Goal: Transaction & Acquisition: Purchase product/service

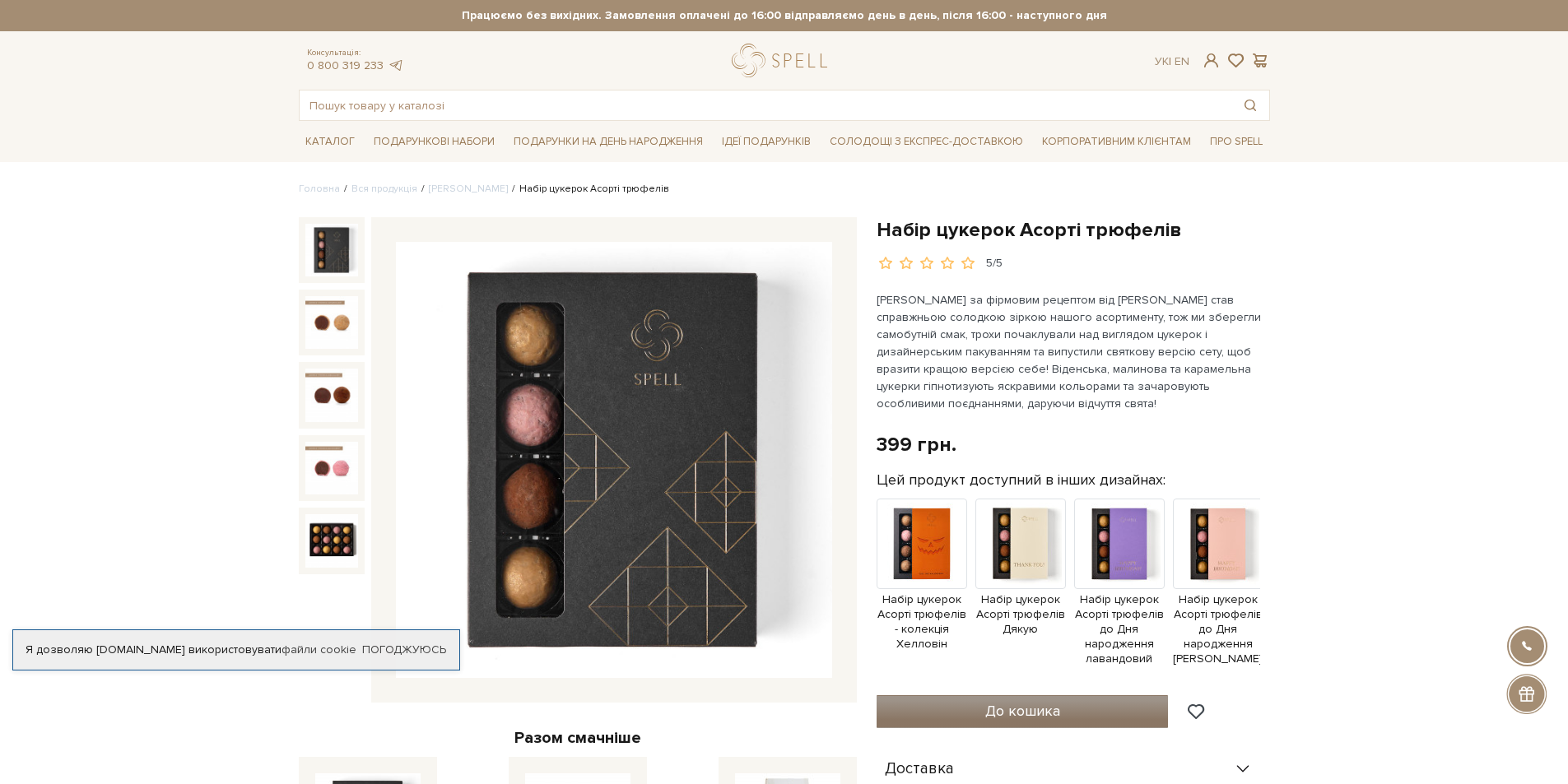
click at [1010, 727] on button "До кошика" at bounding box center [1023, 712] width 292 height 33
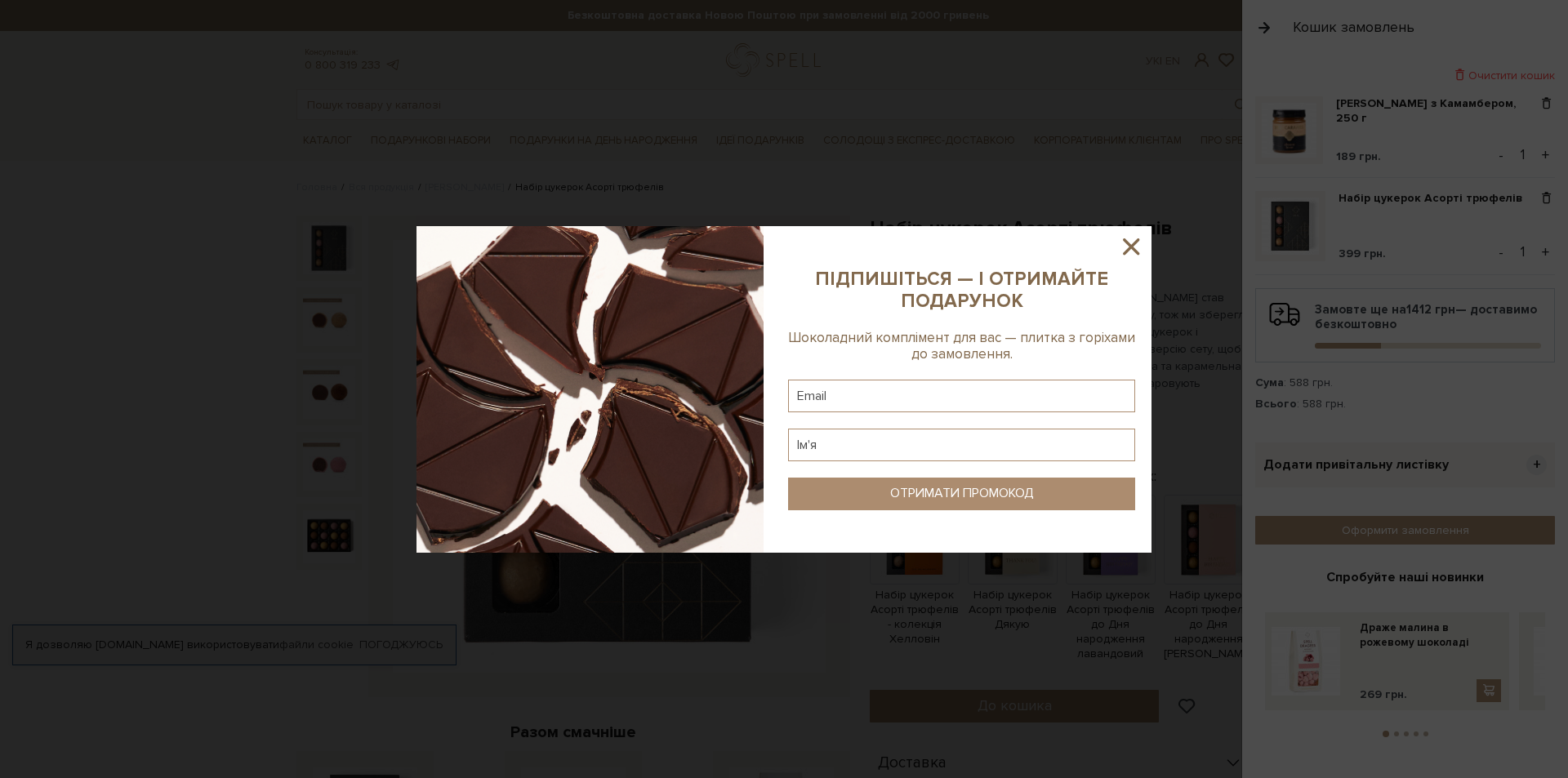
click at [1130, 248] on icon at bounding box center [1131, 247] width 17 height 17
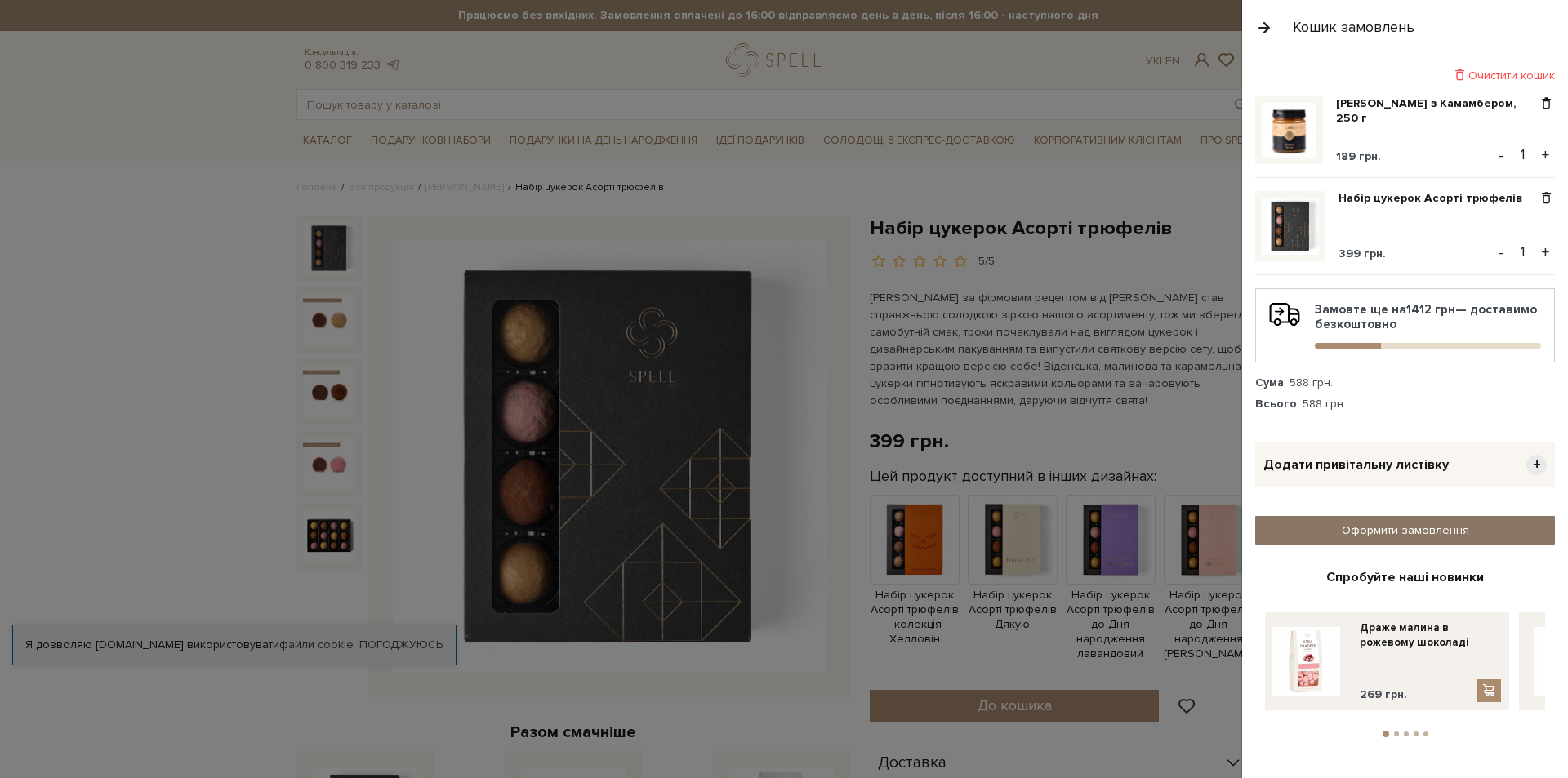
click at [1380, 536] on link "Оформити замовлення" at bounding box center [1405, 529] width 300 height 28
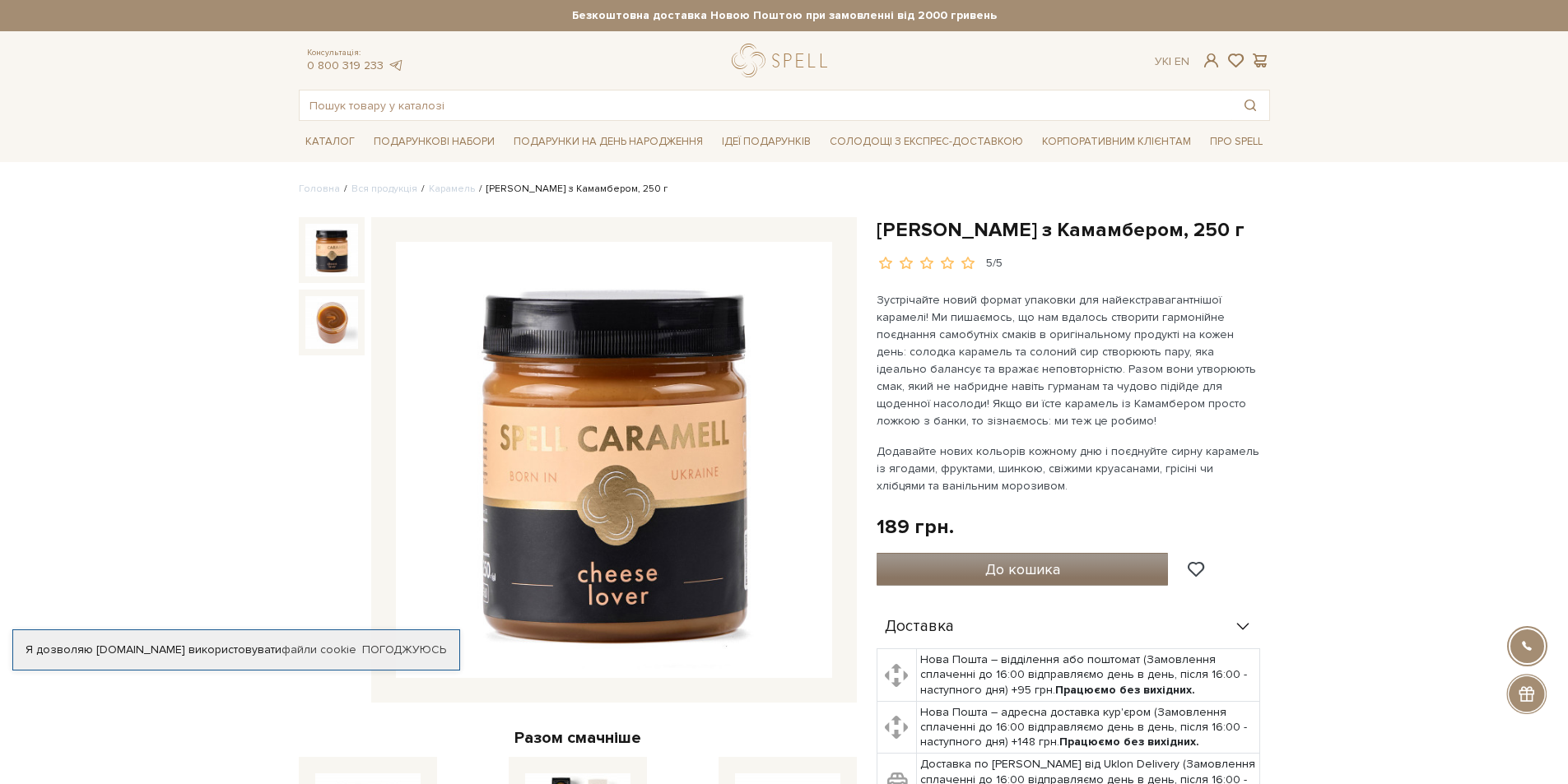
click at [1022, 579] on button "До кошика" at bounding box center [1023, 570] width 292 height 33
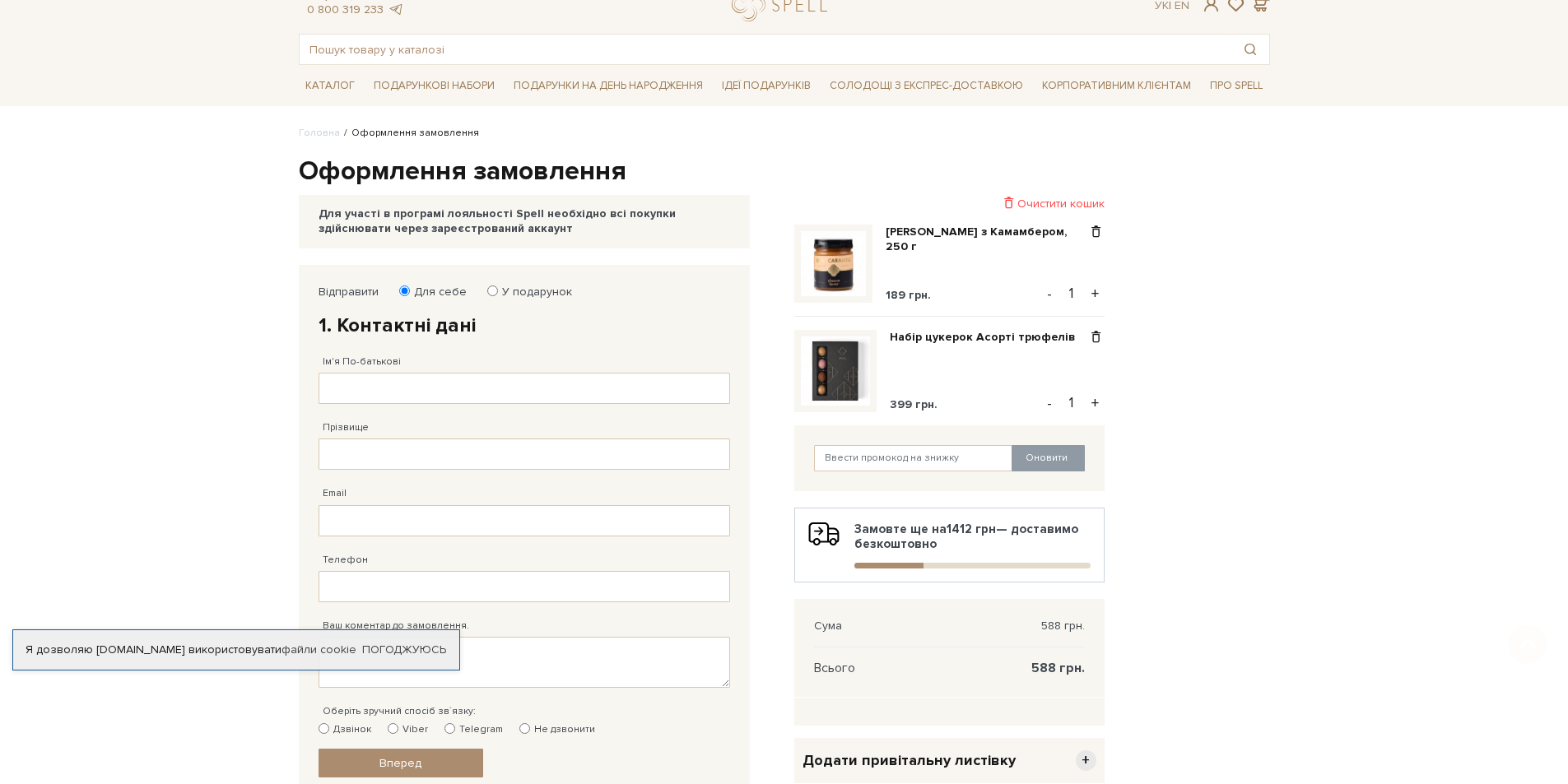
scroll to position [165, 0]
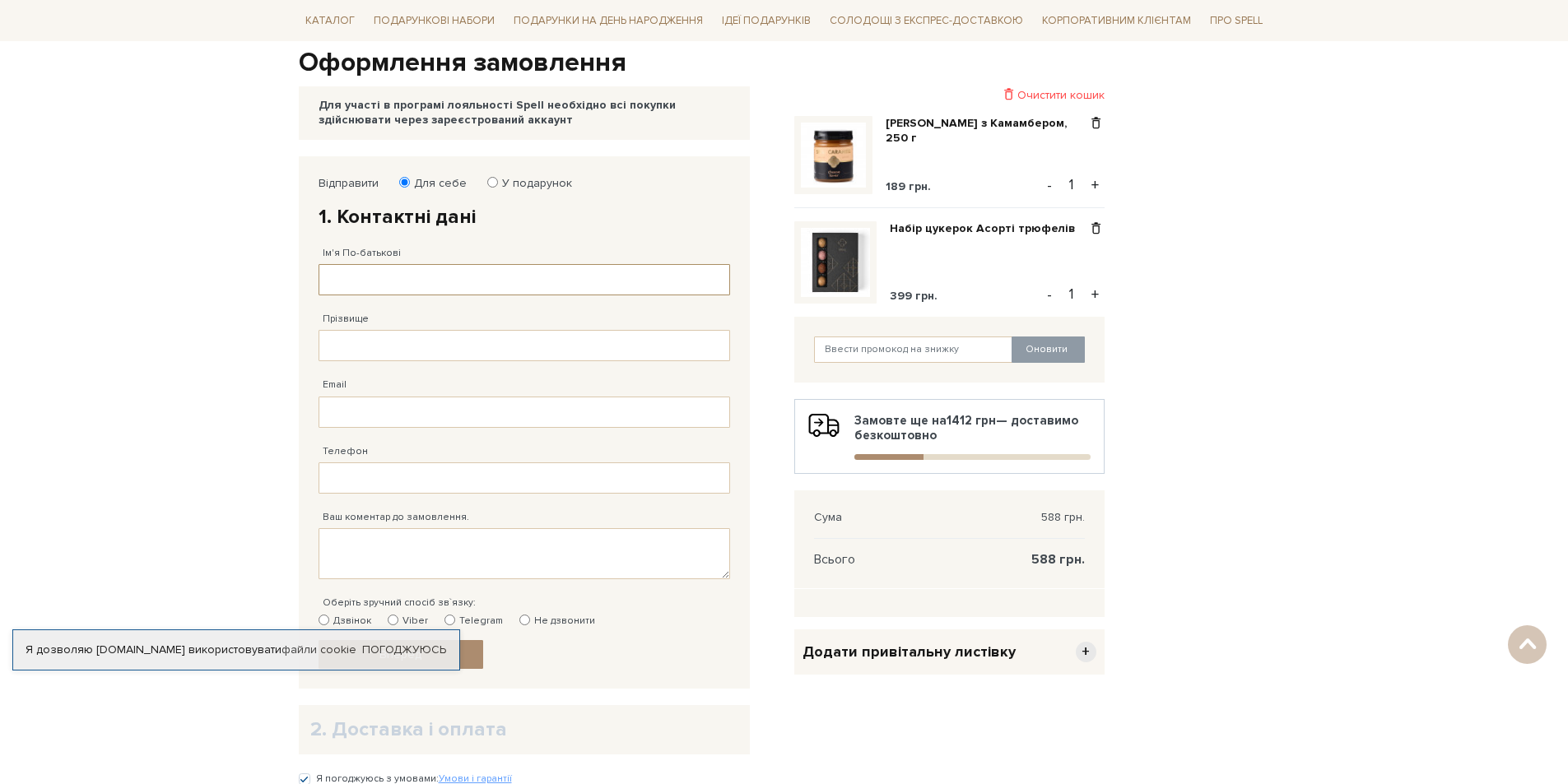
click at [400, 288] on input "Ім'я По-батькові" at bounding box center [524, 280] width 412 height 31
click at [362, 274] on input "Перчук Анна" at bounding box center [524, 280] width 412 height 31
type input "Анна"
click at [375, 344] on input "Прізвище" at bounding box center [524, 346] width 412 height 31
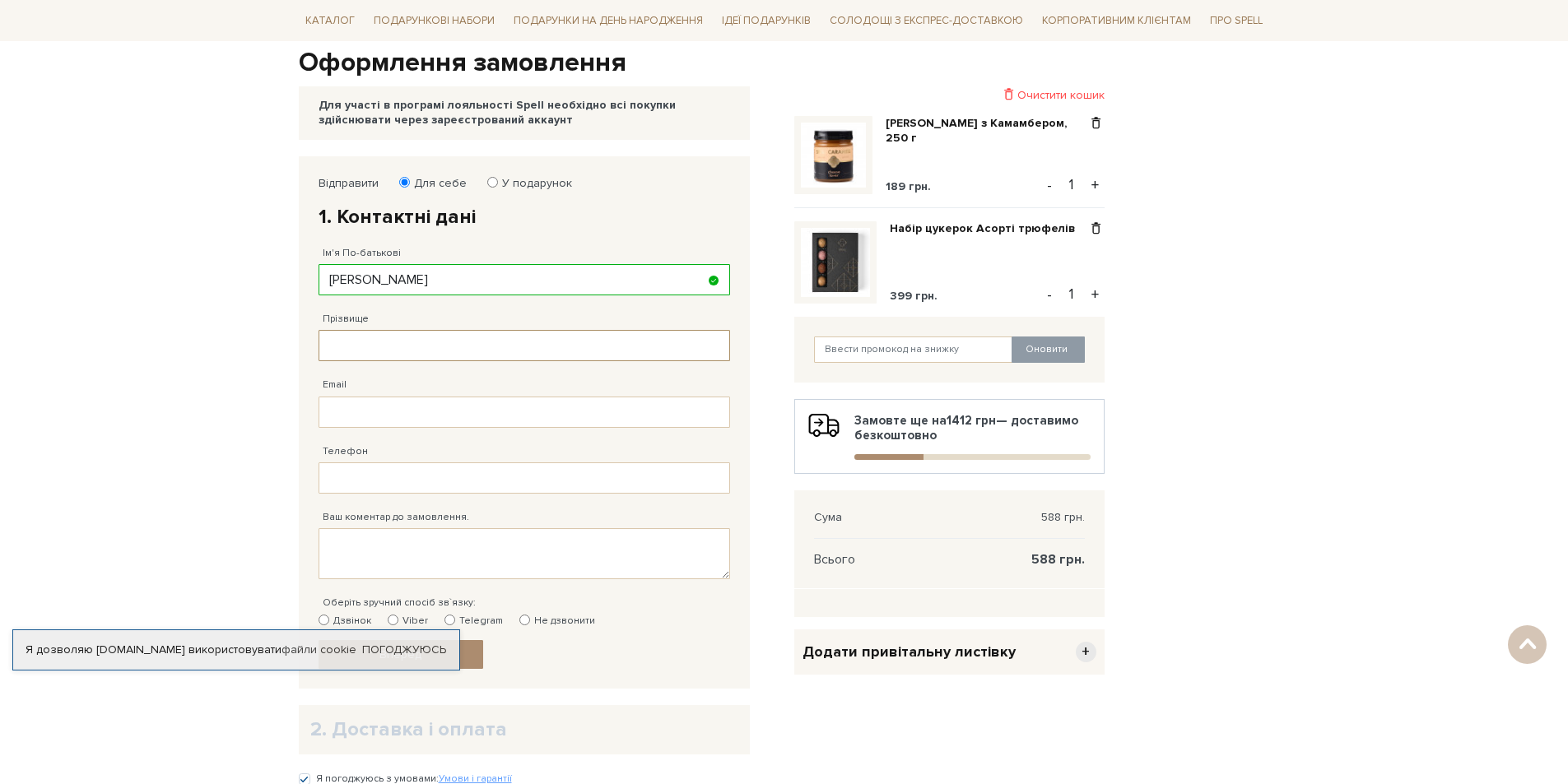
paste input "Перчук"
type input "Перчук"
click at [385, 419] on input "Email" at bounding box center [524, 412] width 412 height 31
type input "anna.perchuk@creditkasa.ua"
click at [481, 484] on input "Телефон" at bounding box center [524, 478] width 412 height 31
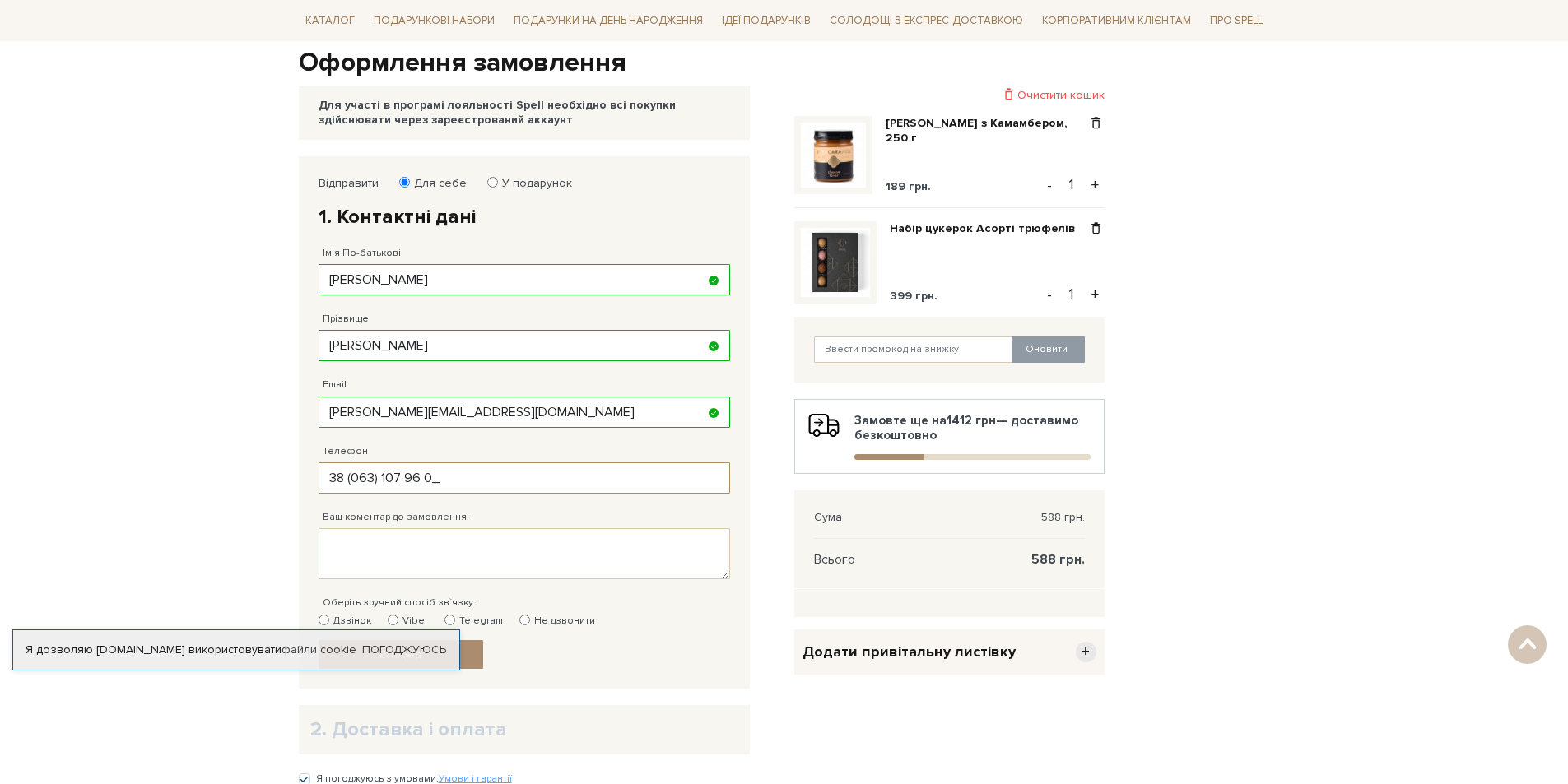
type input "38 (063) 107 96 09"
click at [473, 533] on textarea "Ваш коментар до замовлення." at bounding box center [524, 553] width 412 height 51
click at [314, 562] on div "Відправити Для себе У подарунок 1. Контактні дані Ім'я По-батькові Анна Заповні…" at bounding box center [524, 423] width 428 height 510
click at [390, 555] on textarea "Ваш коментар до замовлення." at bounding box center [524, 553] width 412 height 51
paste textarea "ТОВ «УКР КРЕДИТ ФІНАНС» ЄДРПОУ 38548598 01133, м.Київ, бульвар Лесі Українки, б…"
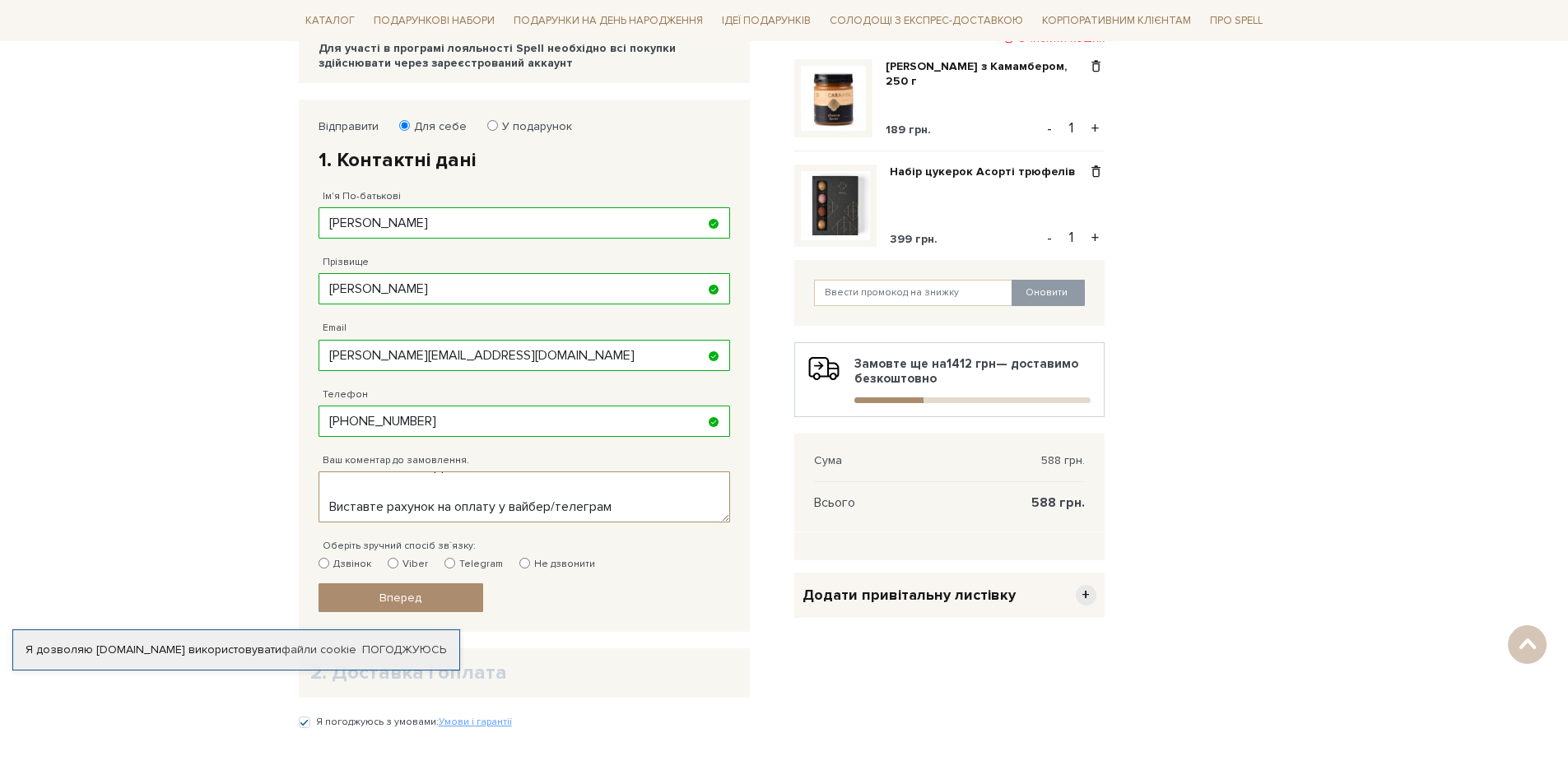
scroll to position [329, 0]
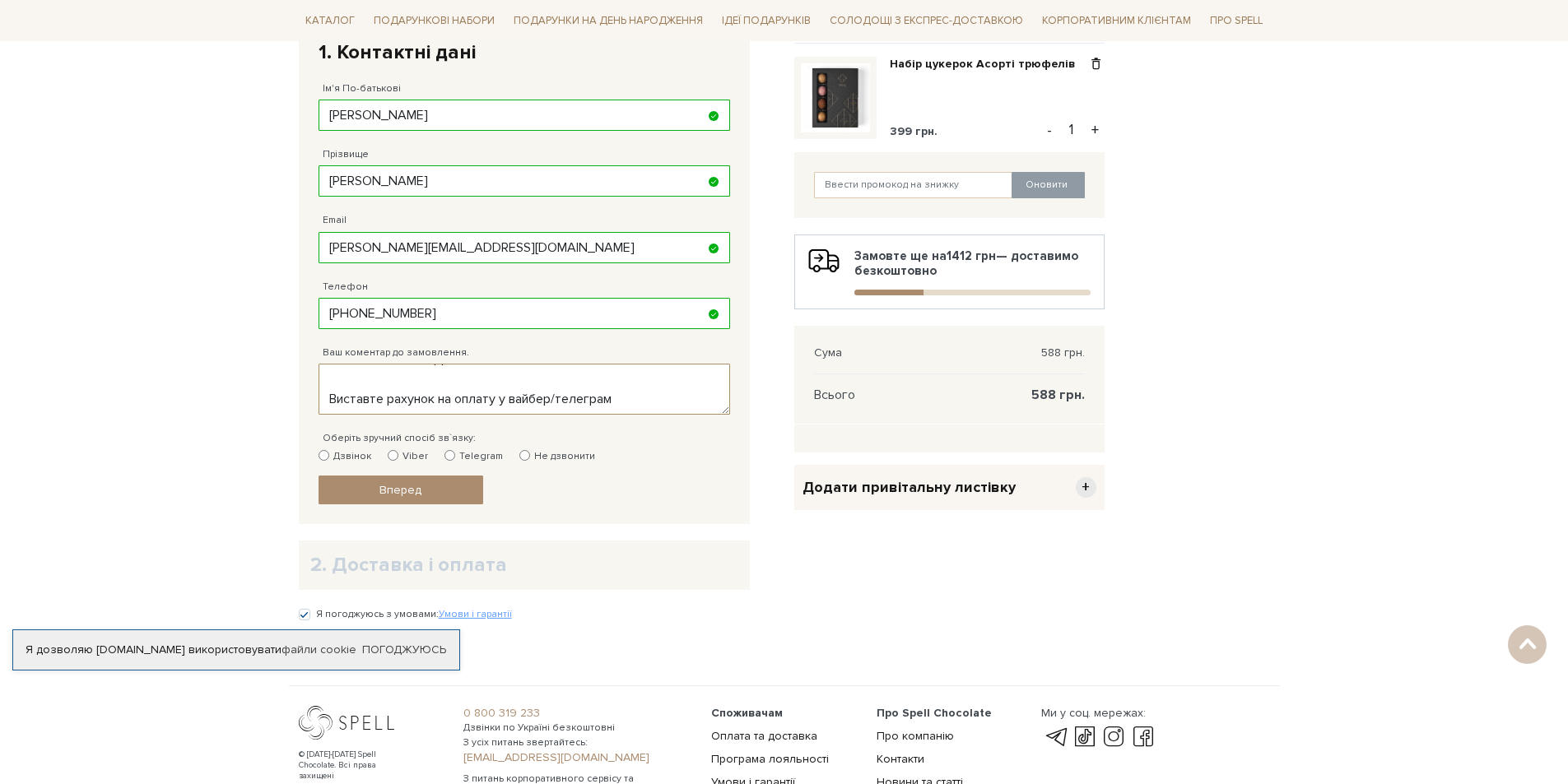
type textarea "ТОВ «УКР КРЕДИТ ФІНАНС» ЄДРПОУ 38548598 01133, м.Київ, бульвар Лесі Українки, б…"
click at [490, 457] on label "Telegram" at bounding box center [473, 457] width 58 height 15
click at [462, 453] on label "Telegram" at bounding box center [473, 457] width 58 height 15
click at [455, 453] on input "Telegram" at bounding box center [450, 456] width 11 height 11
radio input "true"
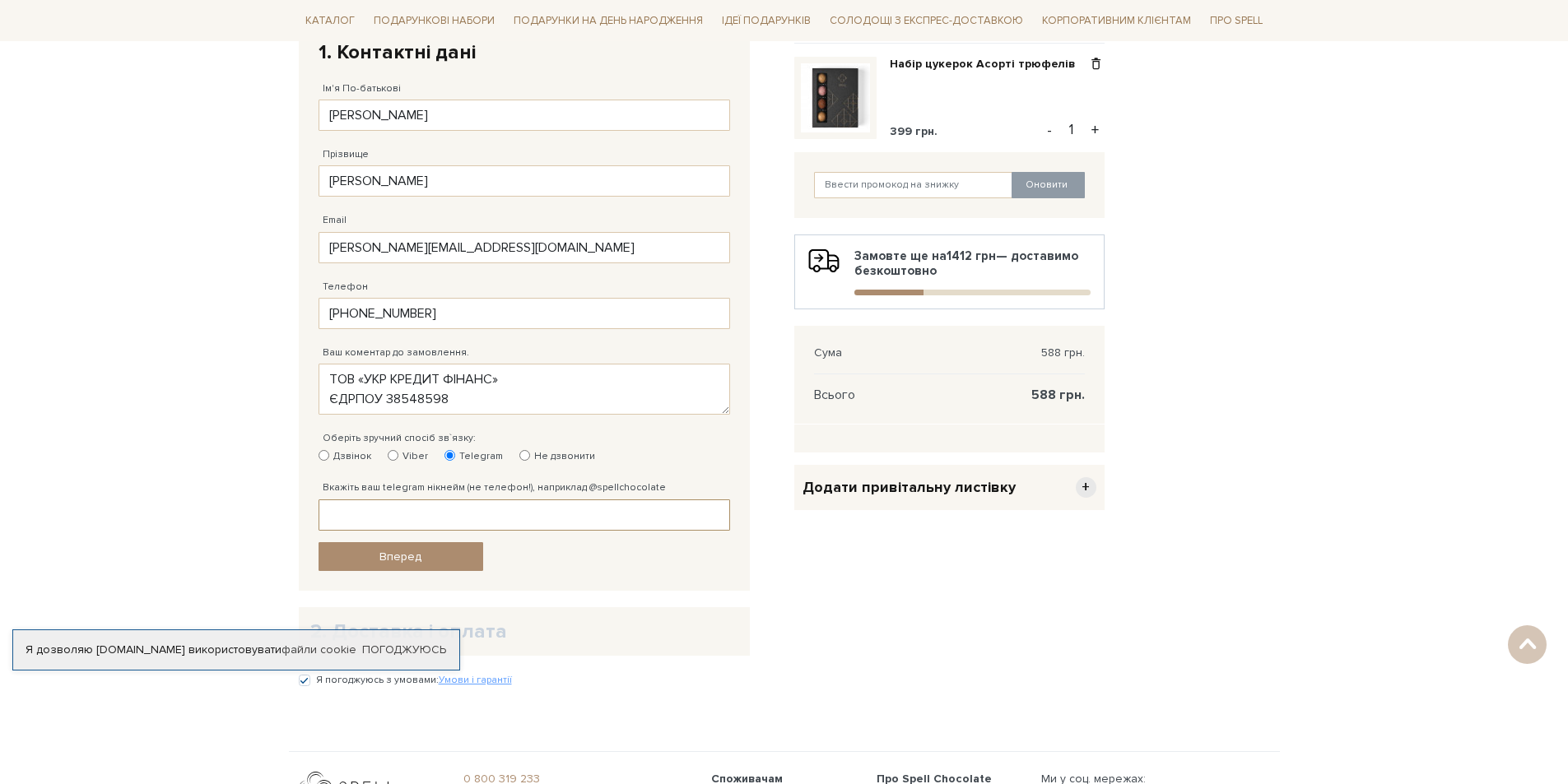
click at [383, 508] on input "Вкажіть ваш telegram нікнейм (не телефон!), наприклад @spellchocolate" at bounding box center [524, 515] width 412 height 31
type input "@annaperchuk"
click at [423, 561] on link "Вперед" at bounding box center [401, 556] width 165 height 29
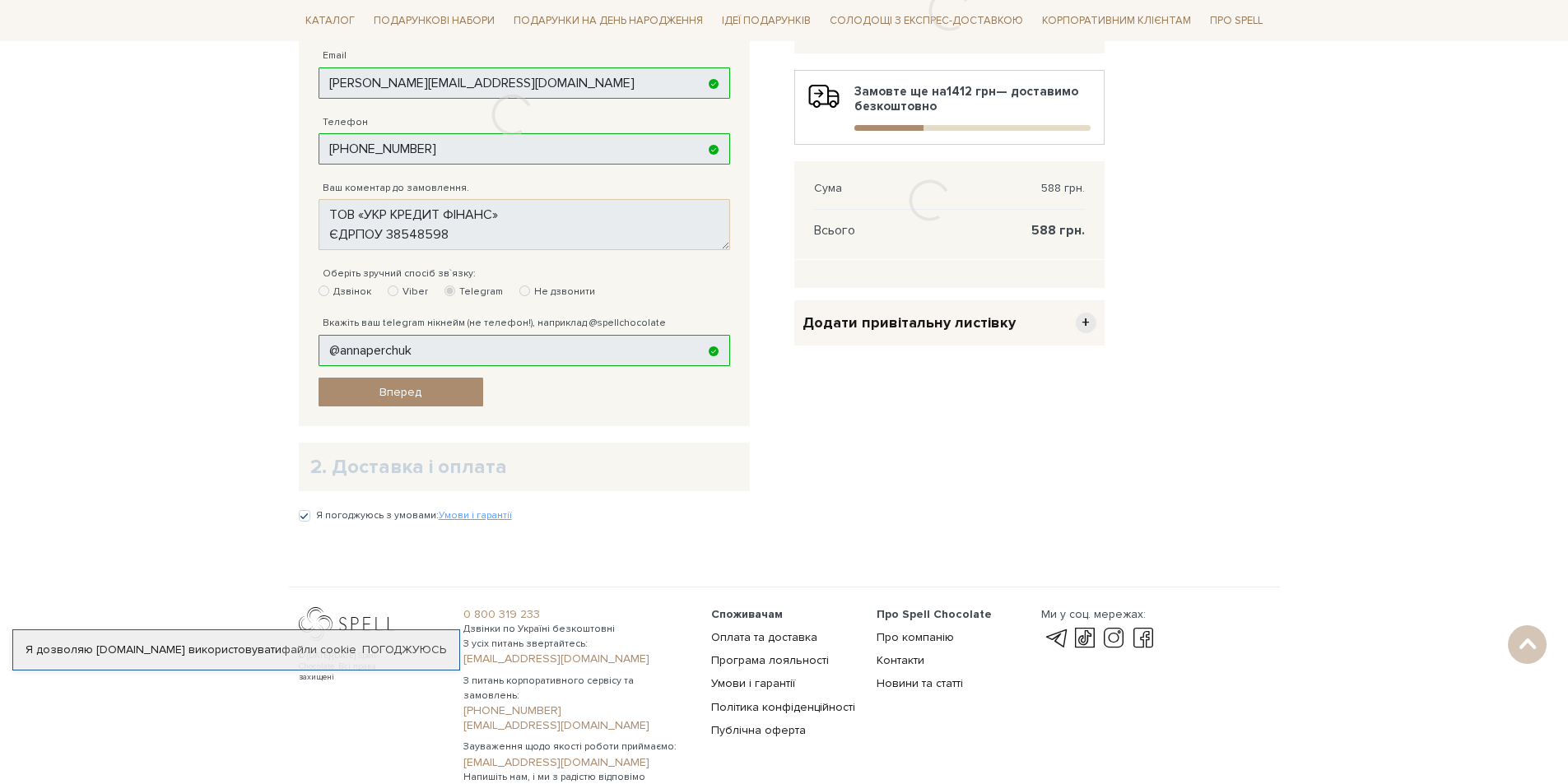
scroll to position [321, 0]
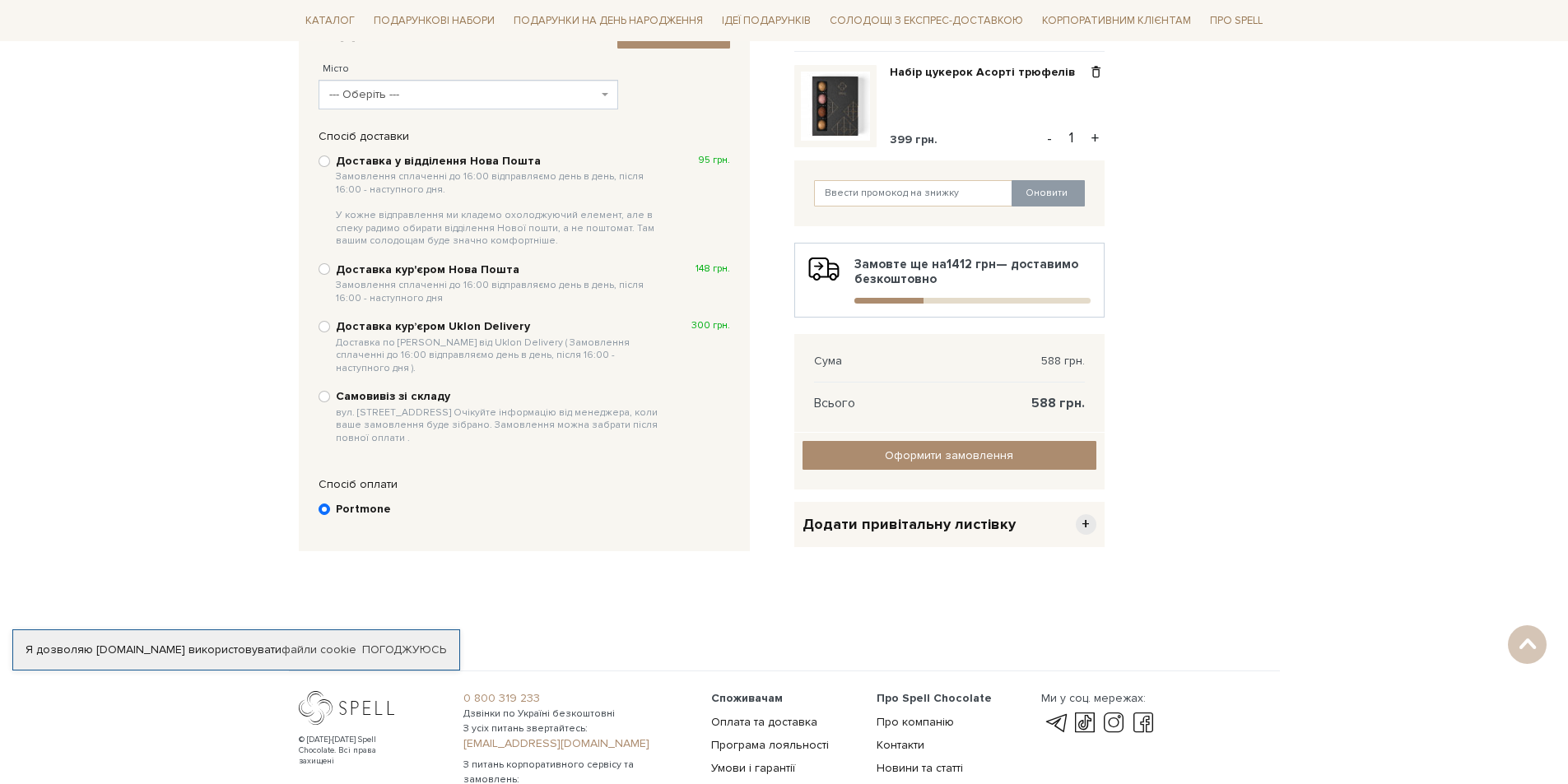
click at [414, 101] on span "--- Оберіть ---" at bounding box center [463, 94] width 269 height 17
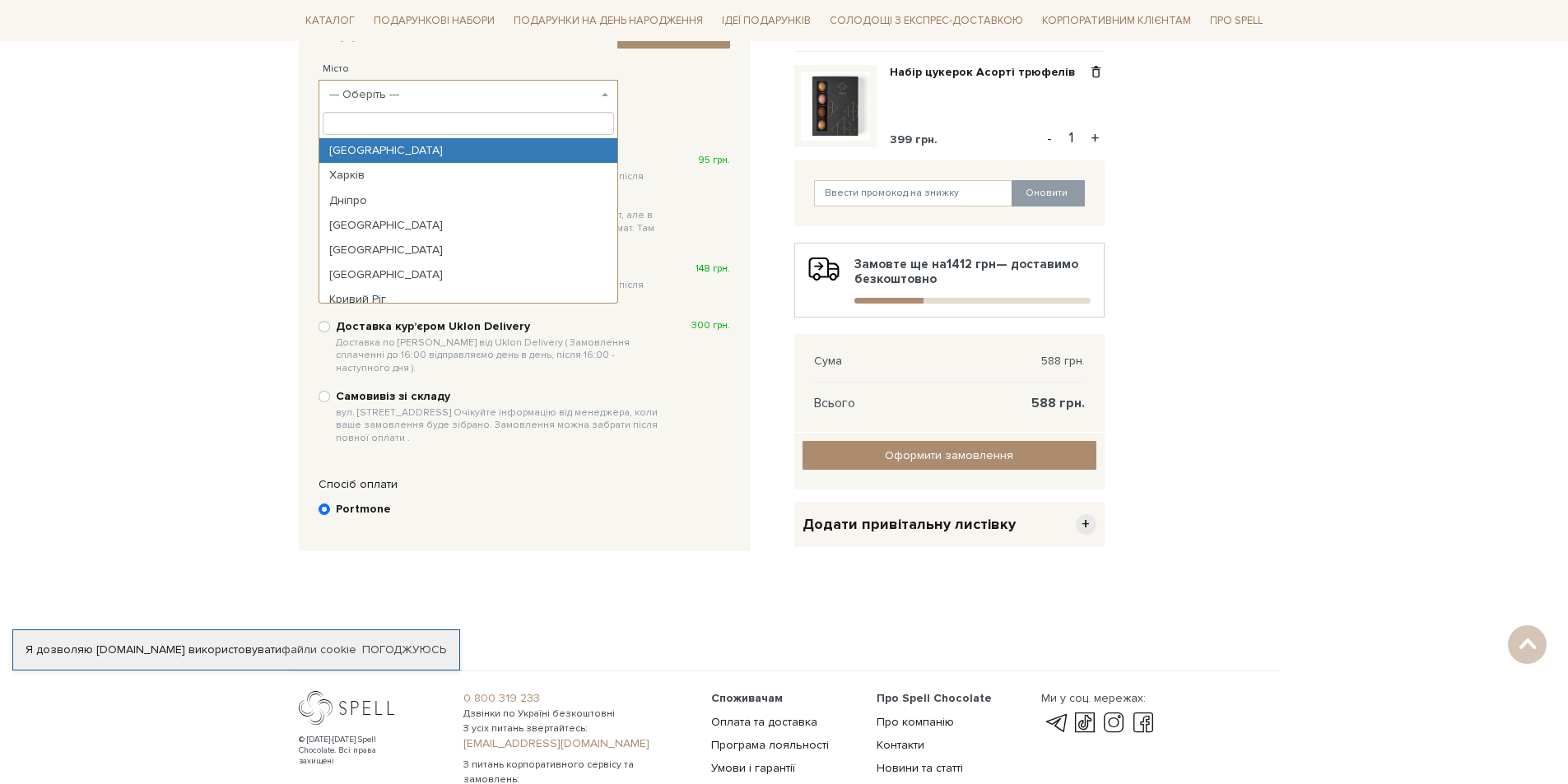
select select "Київ"
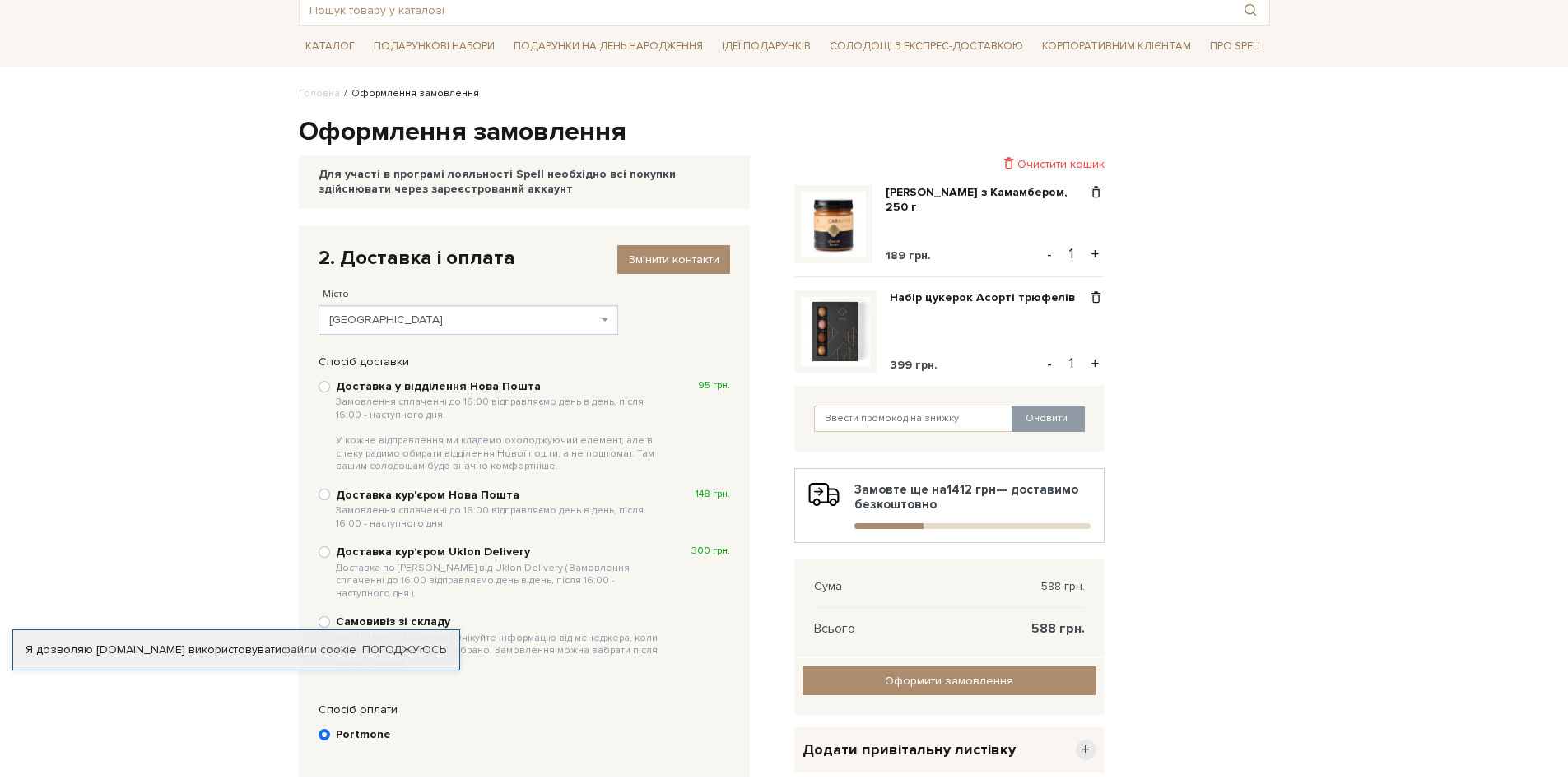
scroll to position [247, 0]
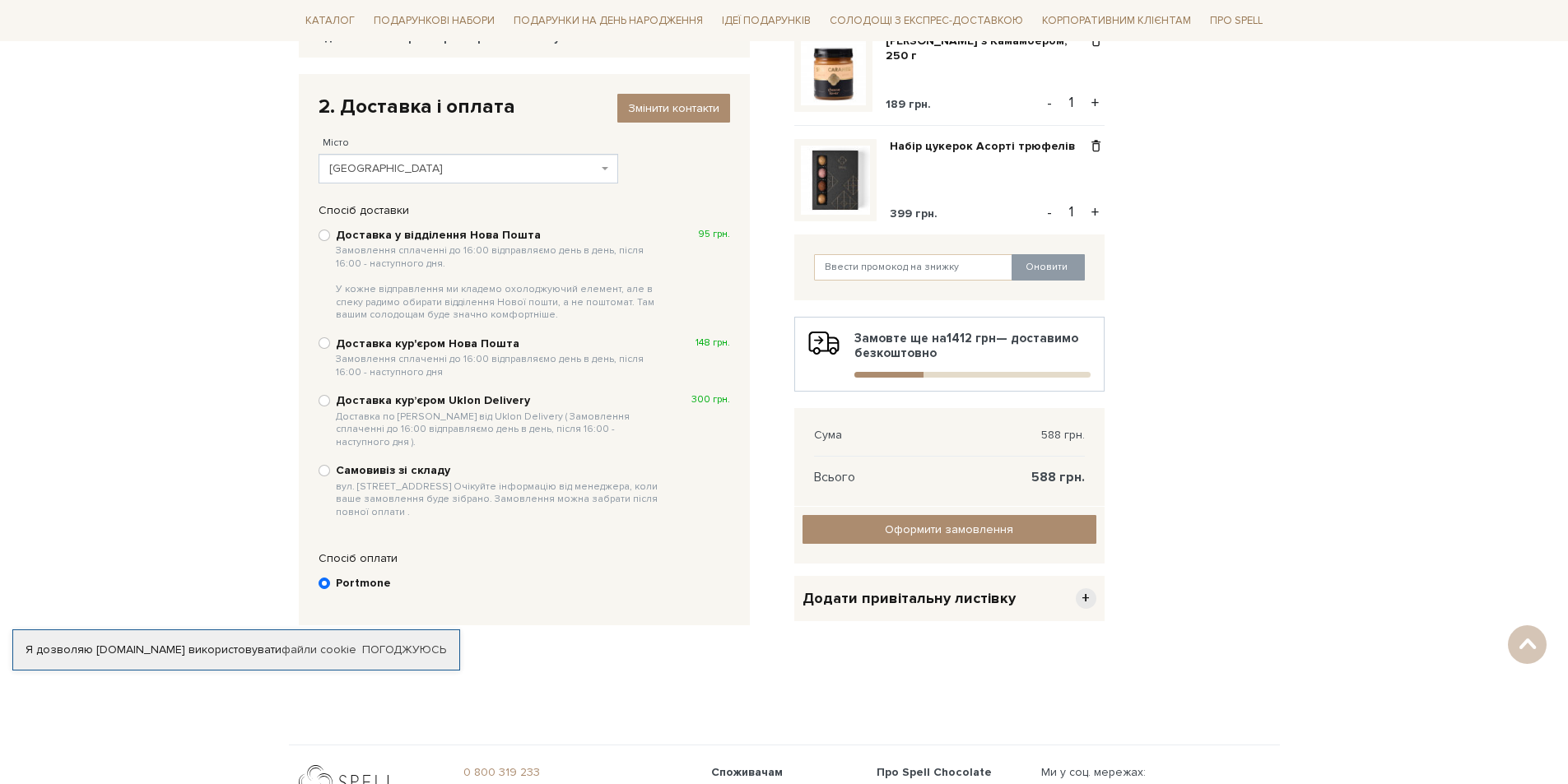
click at [415, 348] on b "Доставка кур'єром Нова Пошта Замовлення сплаченні до 16:00 відправляємо день в …" at bounding box center [500, 357] width 328 height 42
click at [330, 348] on input "Доставка кур'єром Нова Пошта Замовлення сплаченні до 16:00 відправляємо день в …" at bounding box center [324, 343] width 11 height 11
radio input "true"
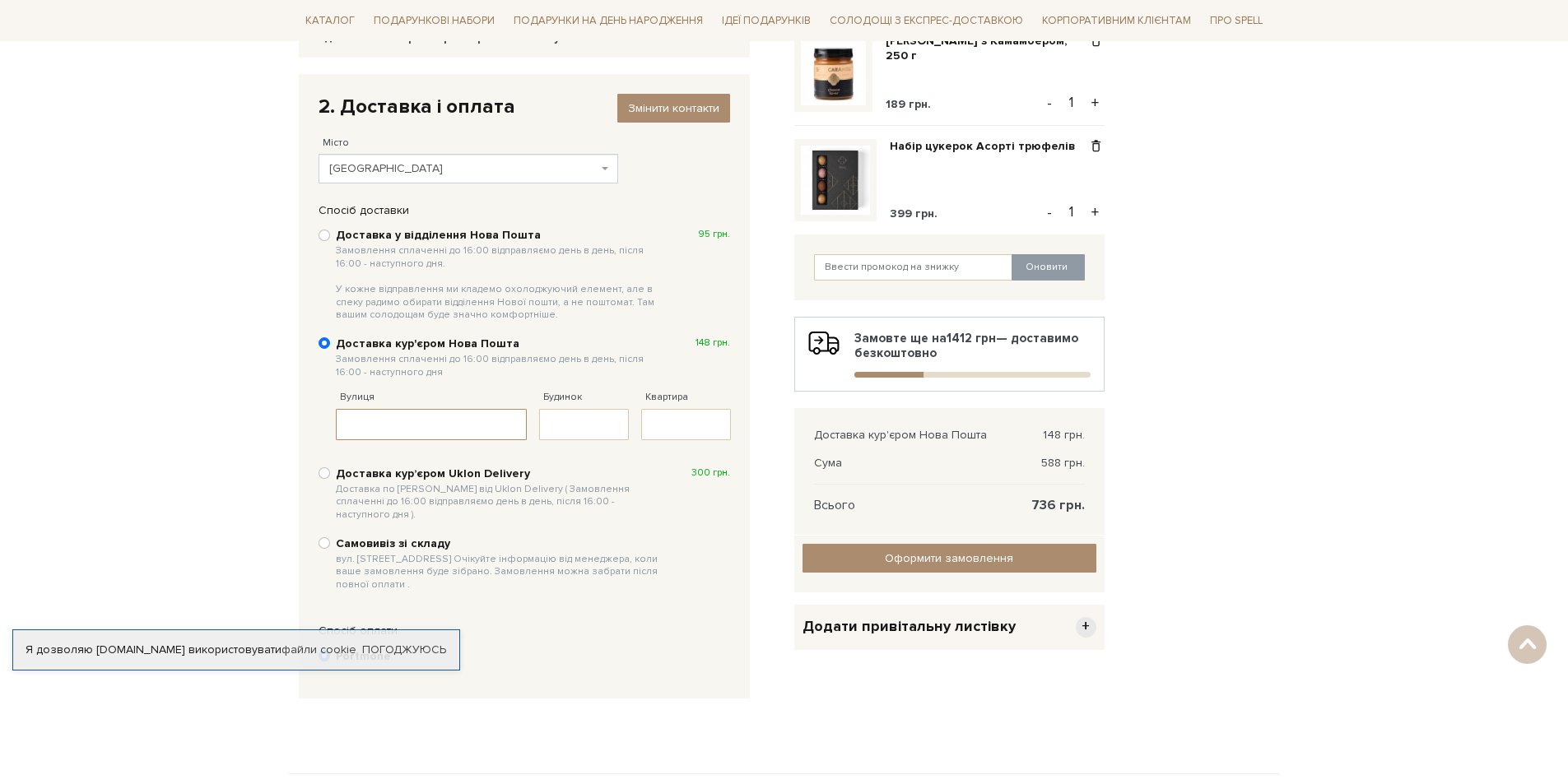
click at [401, 422] on input "Вулиця" at bounding box center [431, 424] width 191 height 31
drag, startPoint x: 398, startPoint y: 423, endPoint x: 326, endPoint y: 423, distance: 72.0
click at [326, 423] on div "Доставка у відділення Нова Пошта Замовлення сплаченні до 16:00 відправляємо ден…" at bounding box center [524, 410] width 428 height 383
drag, startPoint x: 354, startPoint y: 426, endPoint x: 332, endPoint y: 426, distance: 22.0
click at [332, 426] on div "Доставка у відділення Нова Пошта Замовлення сплаченні до 16:00 відправляємо ден…" at bounding box center [524, 410] width 428 height 383
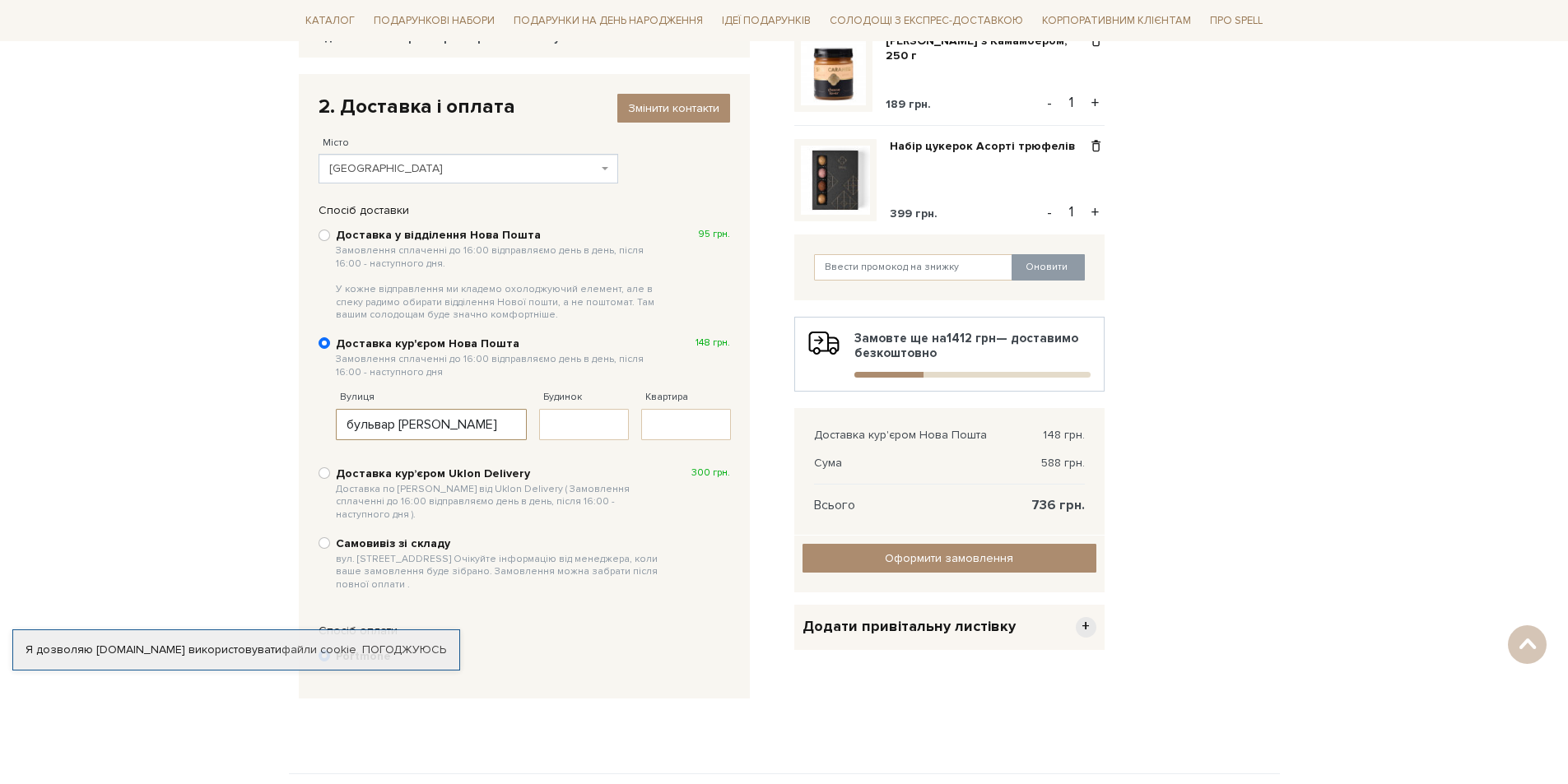
type input "бульвар Лесі Українки"
click at [589, 411] on input "Будинок" at bounding box center [584, 424] width 90 height 31
type input "26"
click at [666, 422] on input "Квартира" at bounding box center [685, 424] width 90 height 31
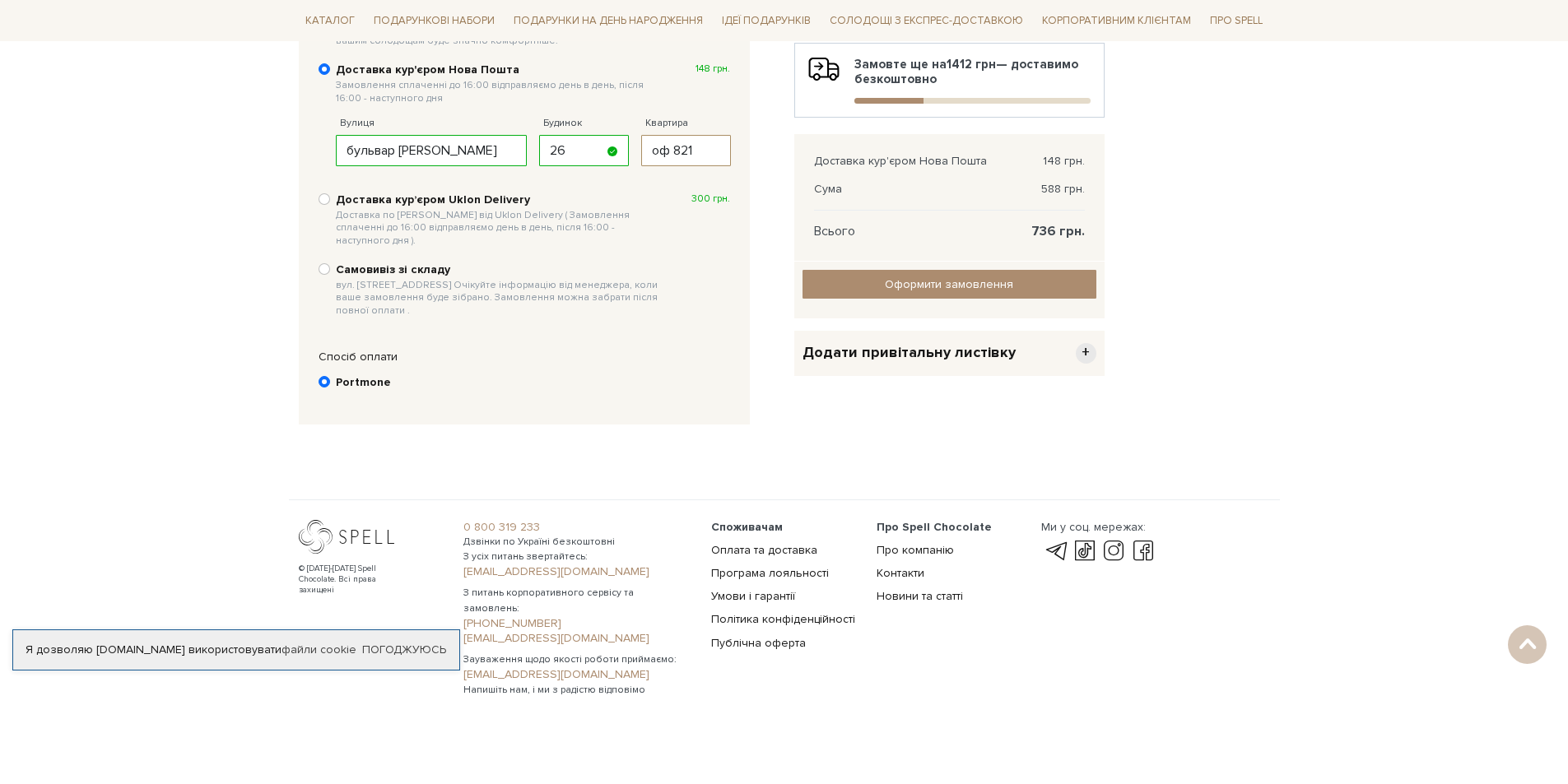
scroll to position [521, 0]
type input "оф 821"
click at [336, 374] on b "Portmone" at bounding box center [364, 382] width 56 height 15
click at [330, 375] on input "Portmone" at bounding box center [324, 381] width 11 height 11
click at [562, 482] on body "Подарункові набори SALE Корпоративним клієнтам Доставка і оплата Консультація: …" at bounding box center [784, 95] width 1568 height 1234
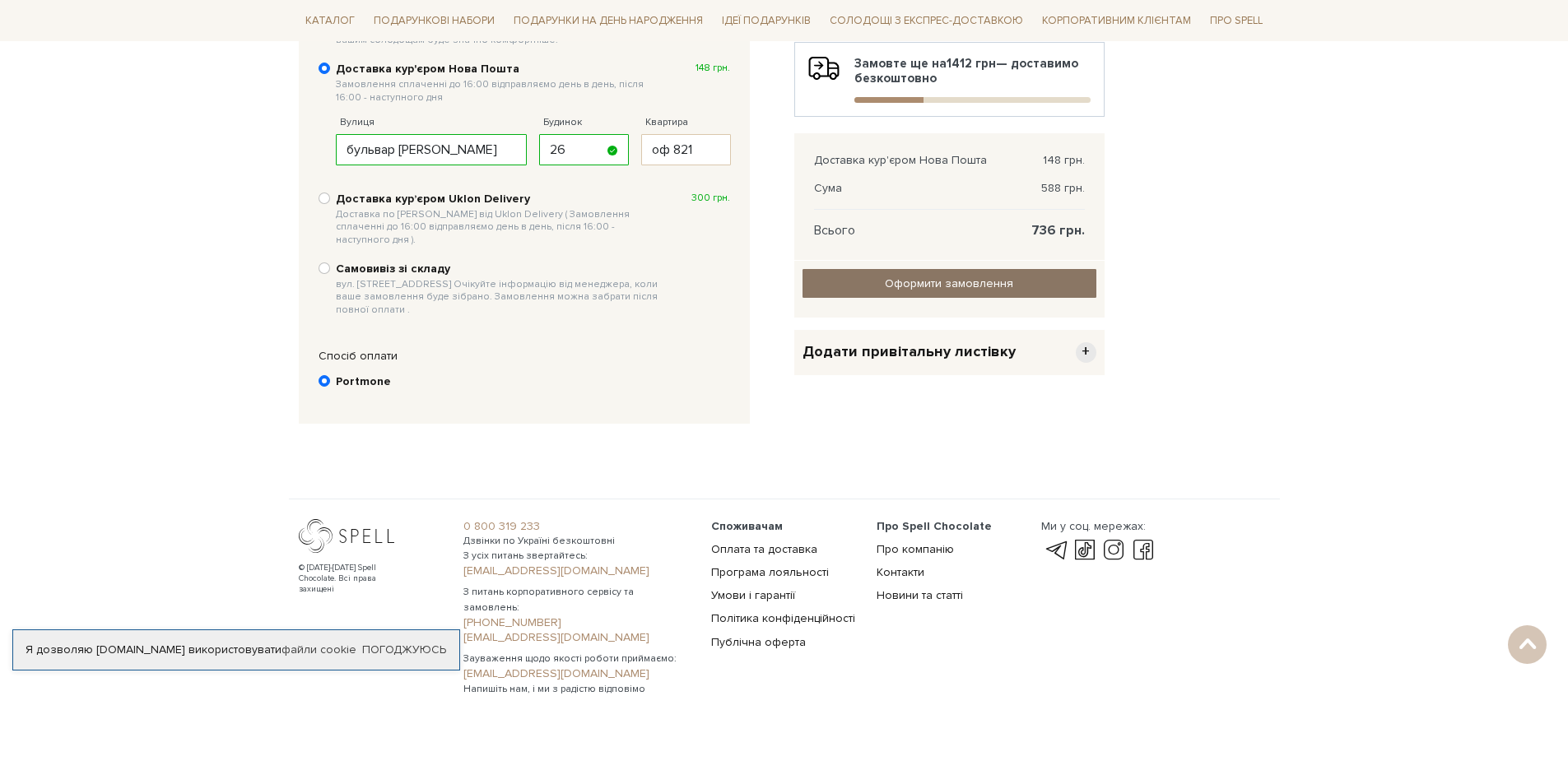
click at [1012, 295] on link "Оформити замовлення" at bounding box center [949, 283] width 294 height 29
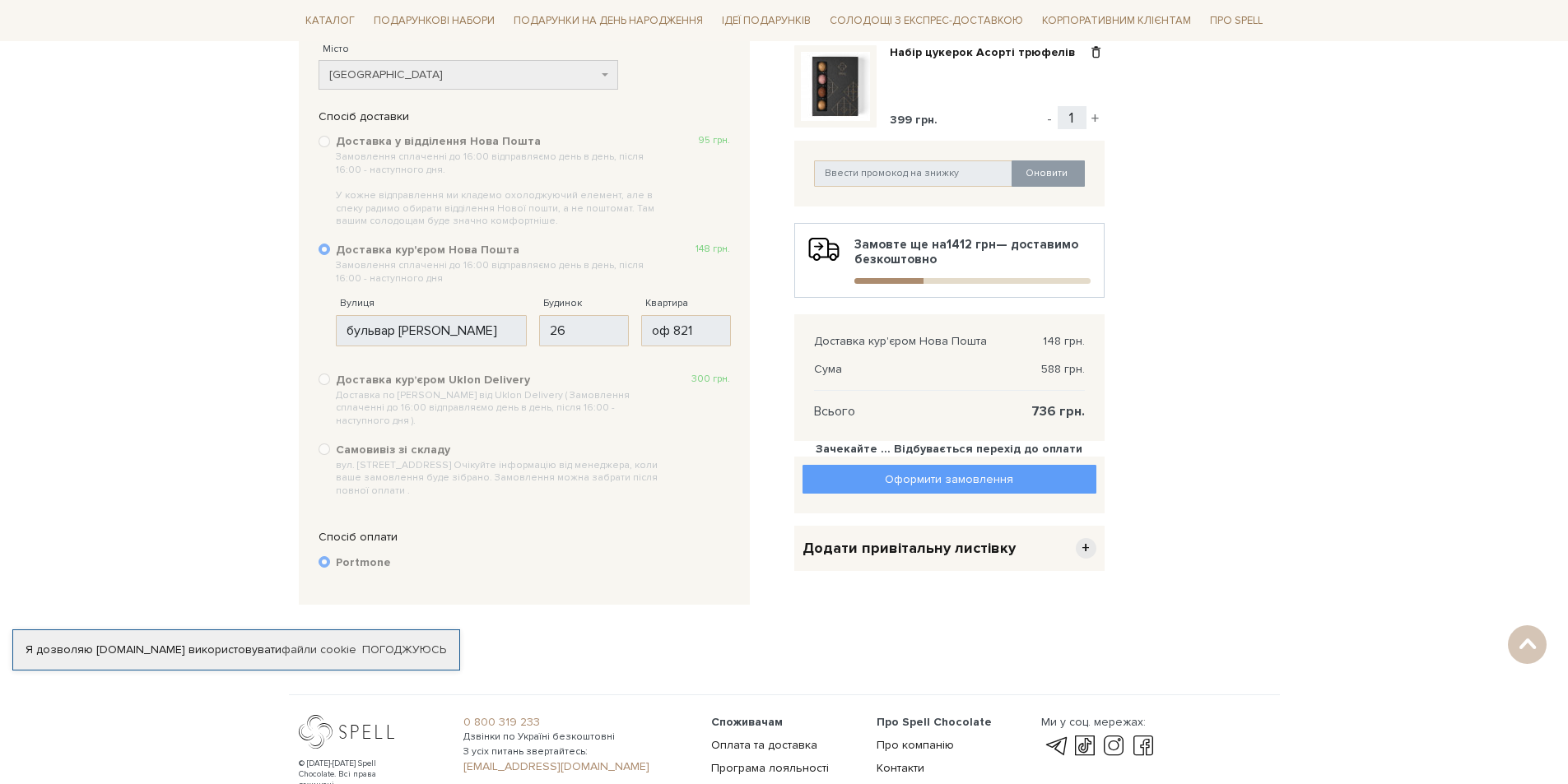
scroll to position [339, 0]
